Goal: Contribute content: Add original content to the website for others to see

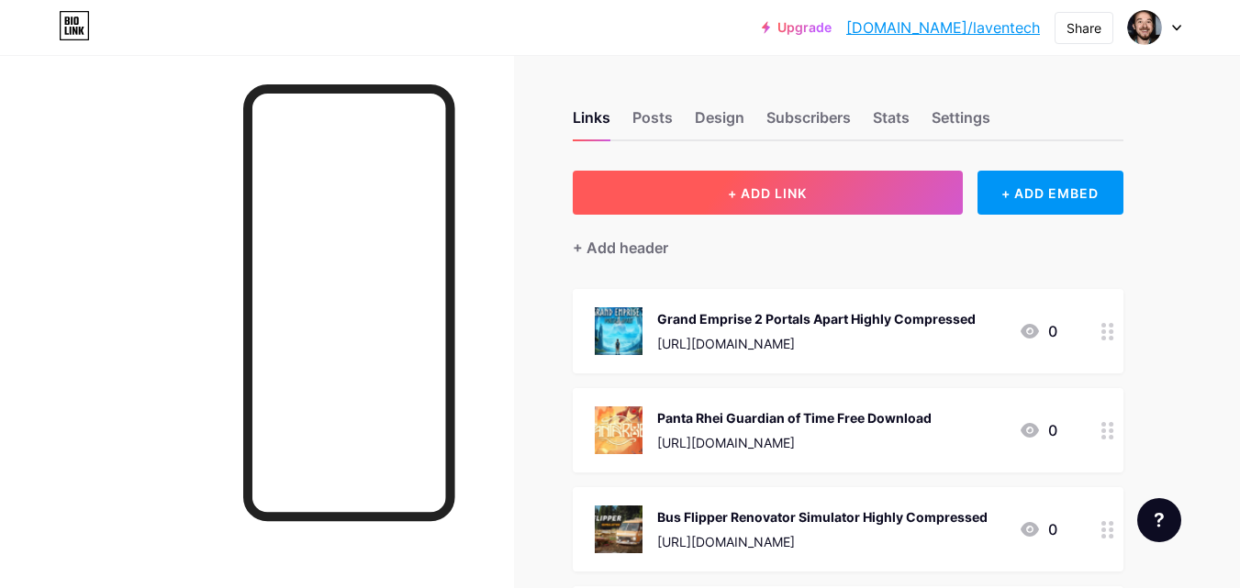
click at [659, 197] on button "+ ADD LINK" at bounding box center [768, 193] width 390 height 44
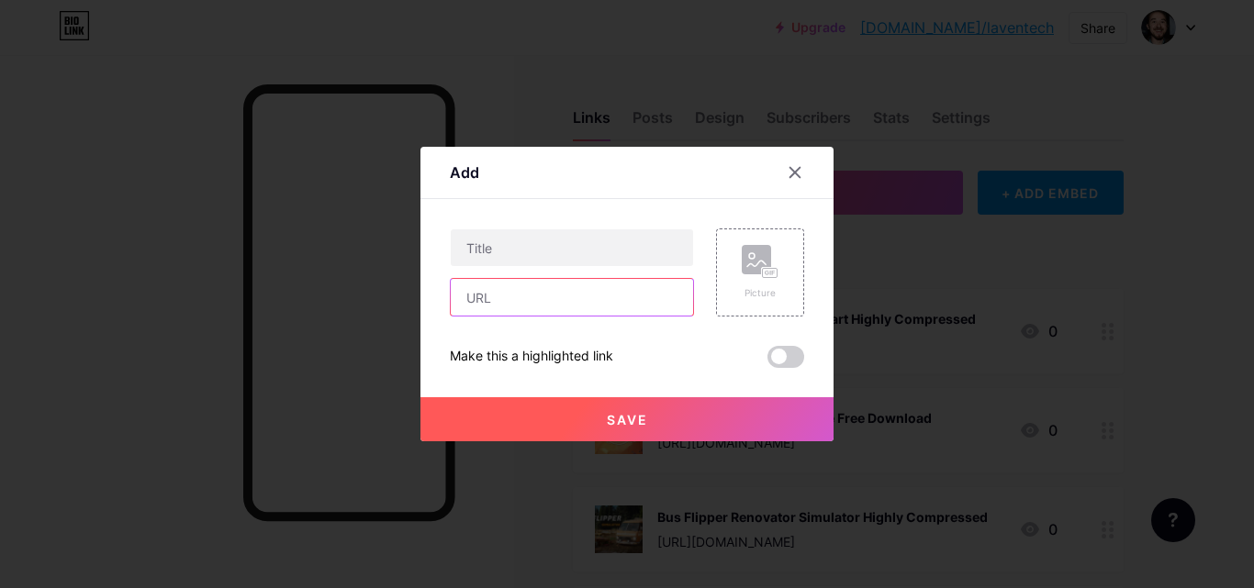
click at [649, 283] on input "text" at bounding box center [572, 297] width 242 height 37
paste input "[URL][DOMAIN_NAME]"
type input "[URL][DOMAIN_NAME]"
click at [742, 276] on icon at bounding box center [760, 262] width 37 height 34
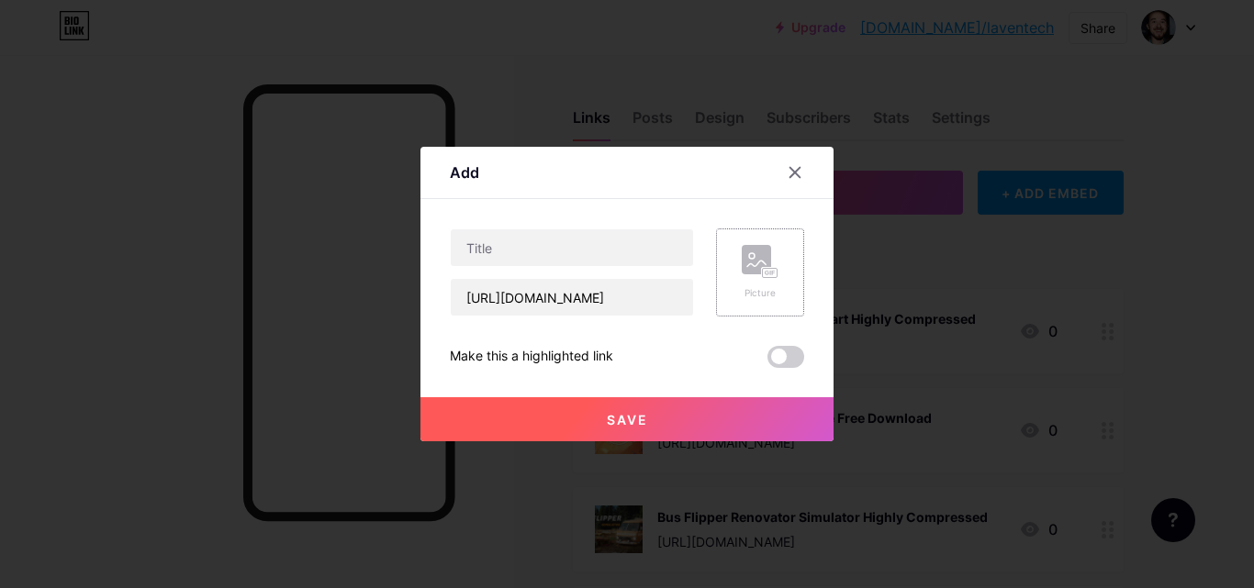
scroll to position [0, 0]
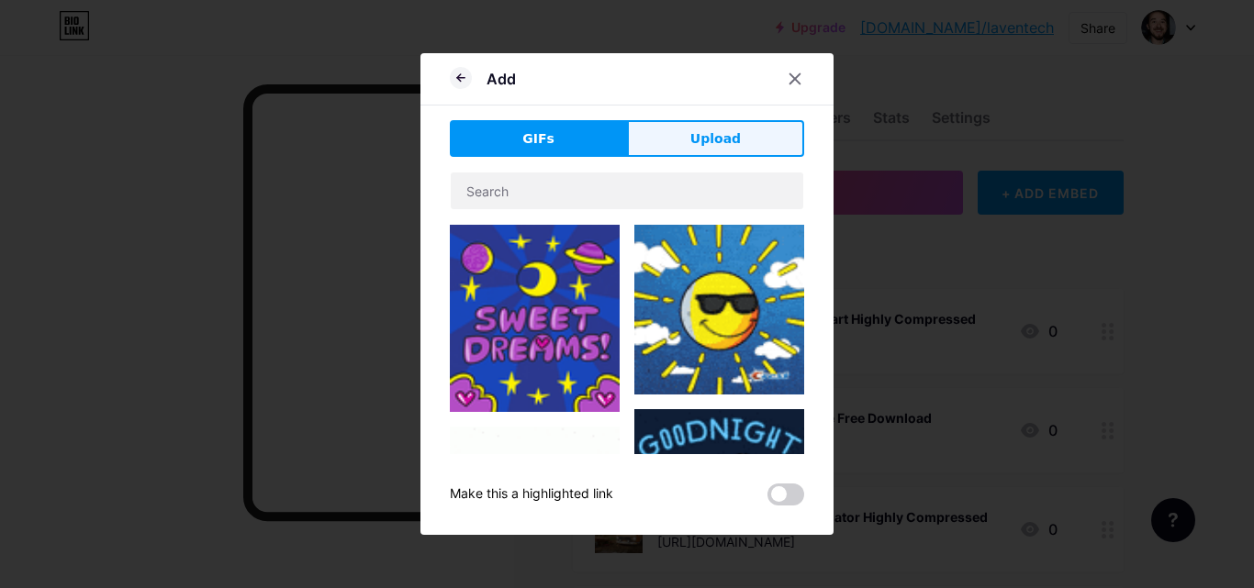
click at [654, 132] on button "Upload" at bounding box center [715, 138] width 177 height 37
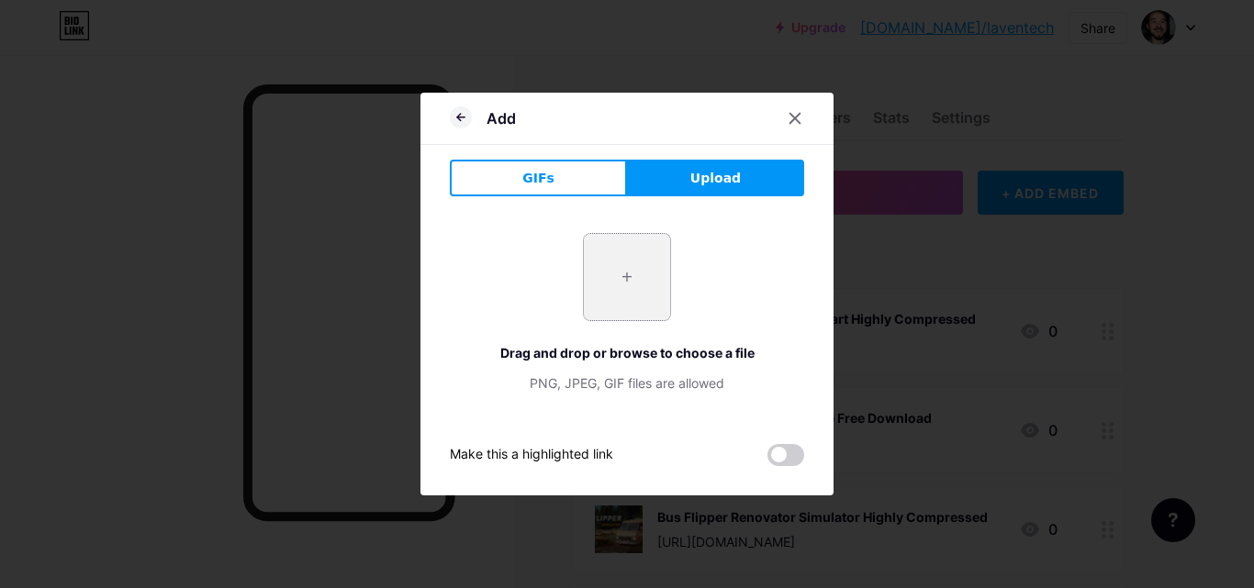
click at [630, 259] on input "file" at bounding box center [627, 277] width 86 height 86
type input "C:\fakepath\1_1_11zon_1_11zon.webp"
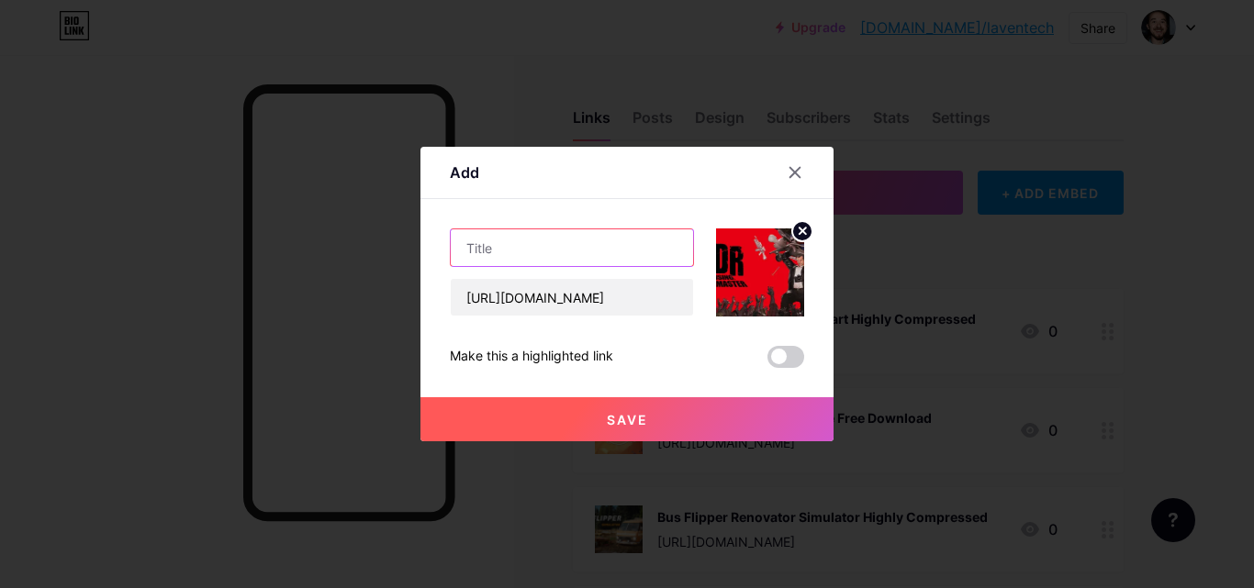
click at [597, 247] on input "text" at bounding box center [572, 247] width 242 height 37
paste input "Dead Rising Deluxe Remaster Free Download Highly Compressed"
type input "Dead Rising Deluxe Remaster Free Download Highly Compressed"
click at [686, 417] on button "Save" at bounding box center [626, 419] width 413 height 44
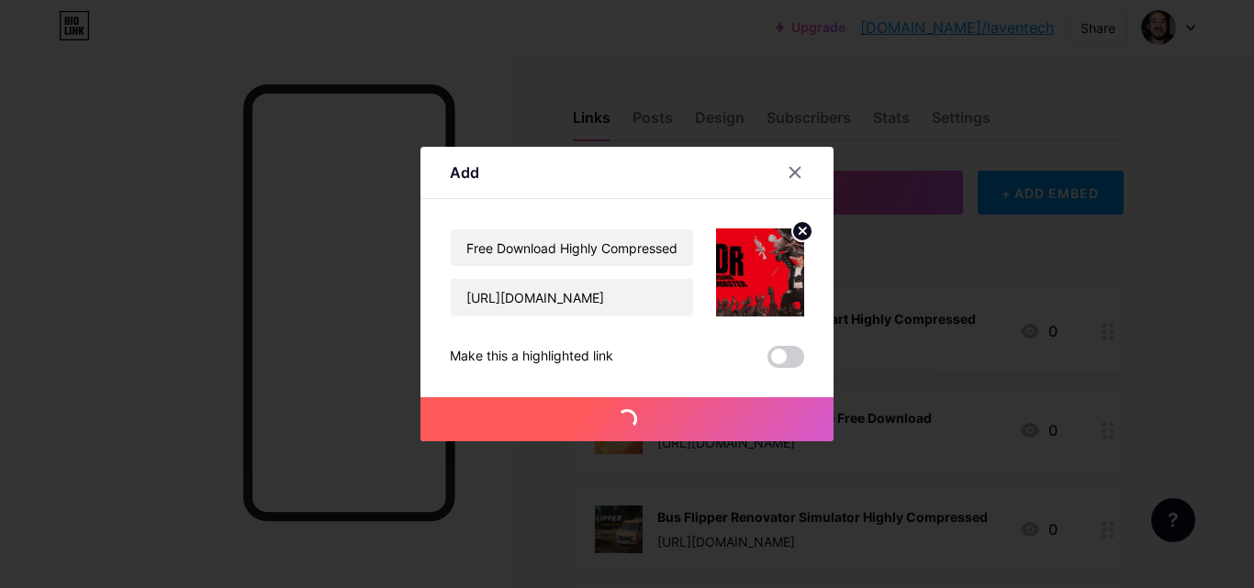
scroll to position [0, 0]
